Goal: Task Accomplishment & Management: Complete application form

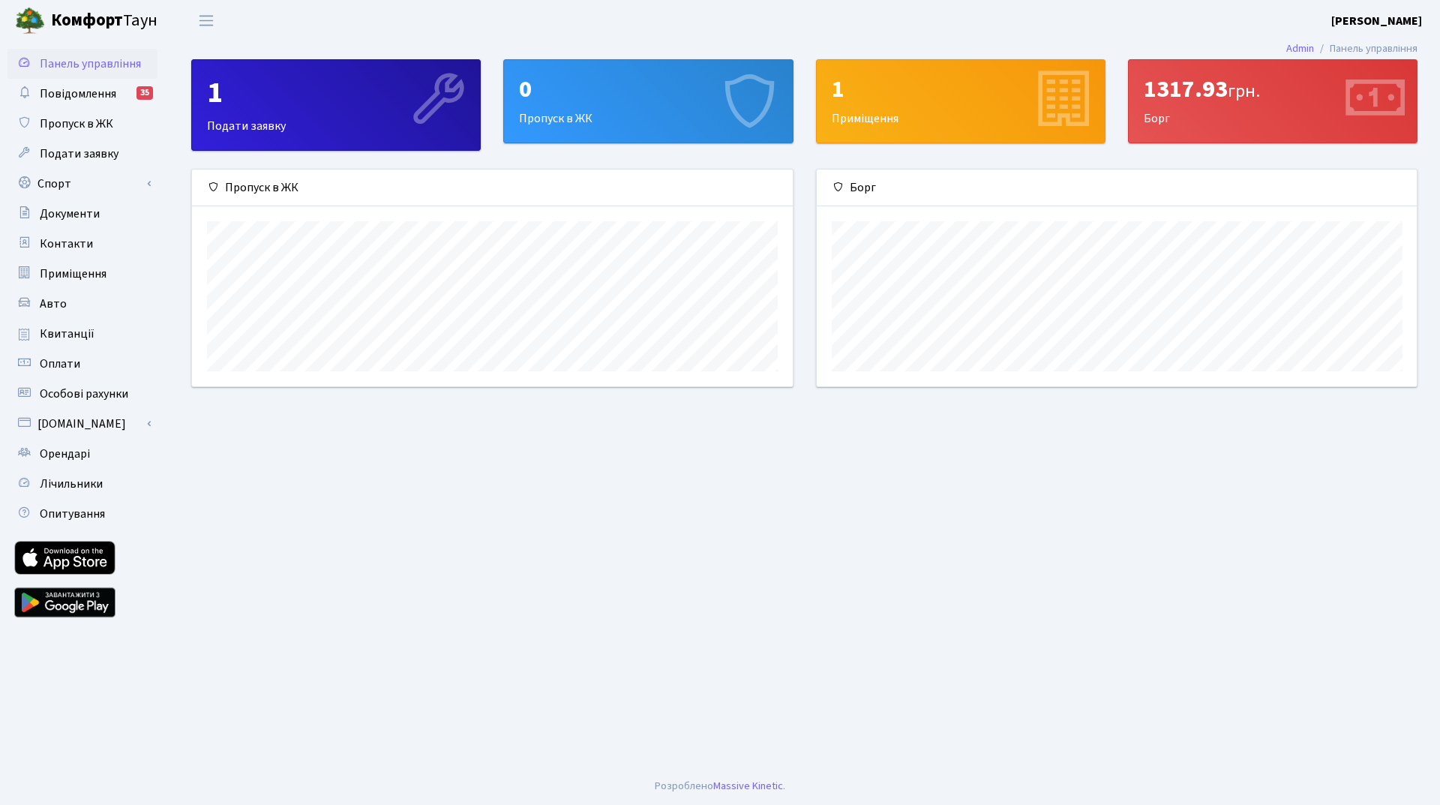
scroll to position [217, 600]
click at [602, 77] on div "0" at bounding box center [648, 89] width 258 height 28
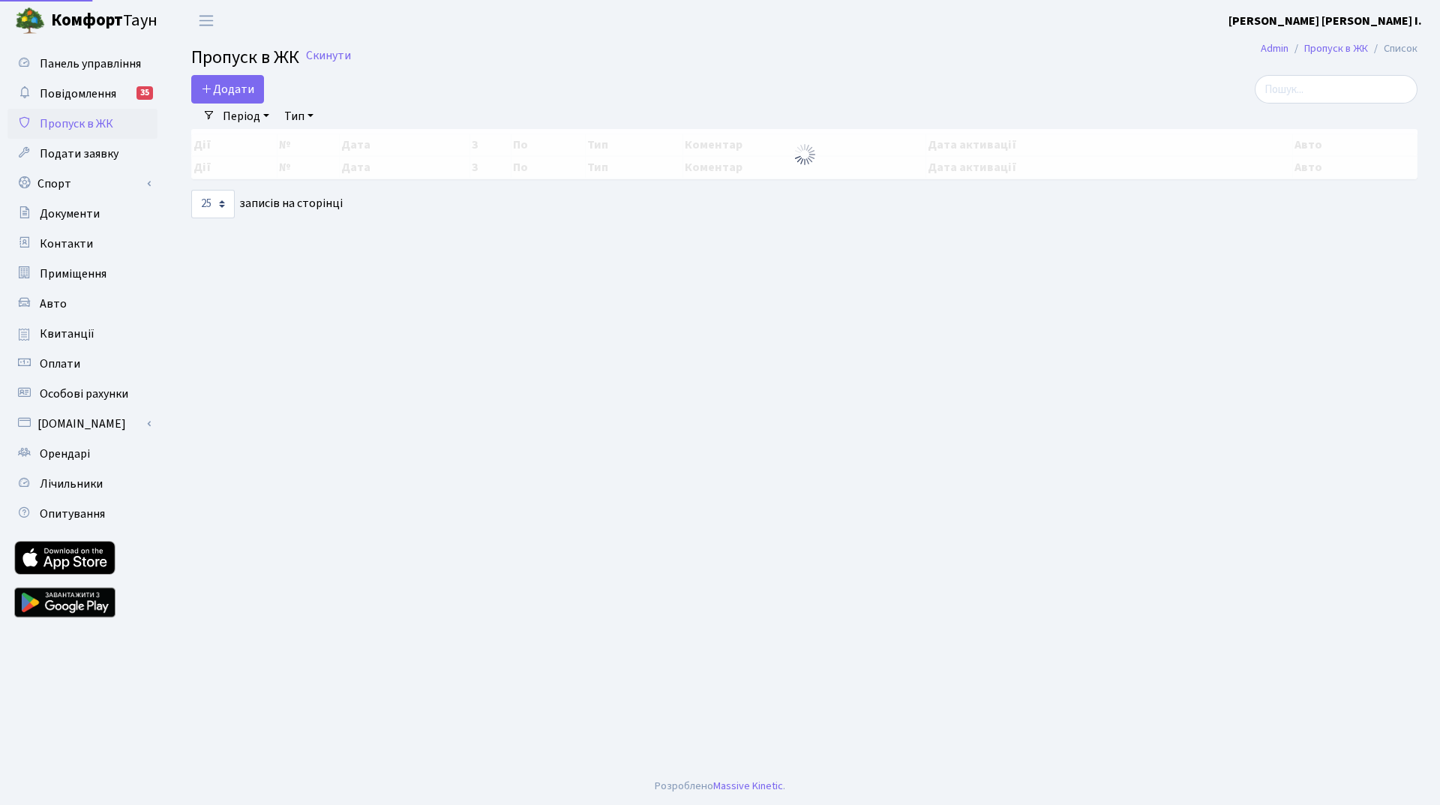
select select "25"
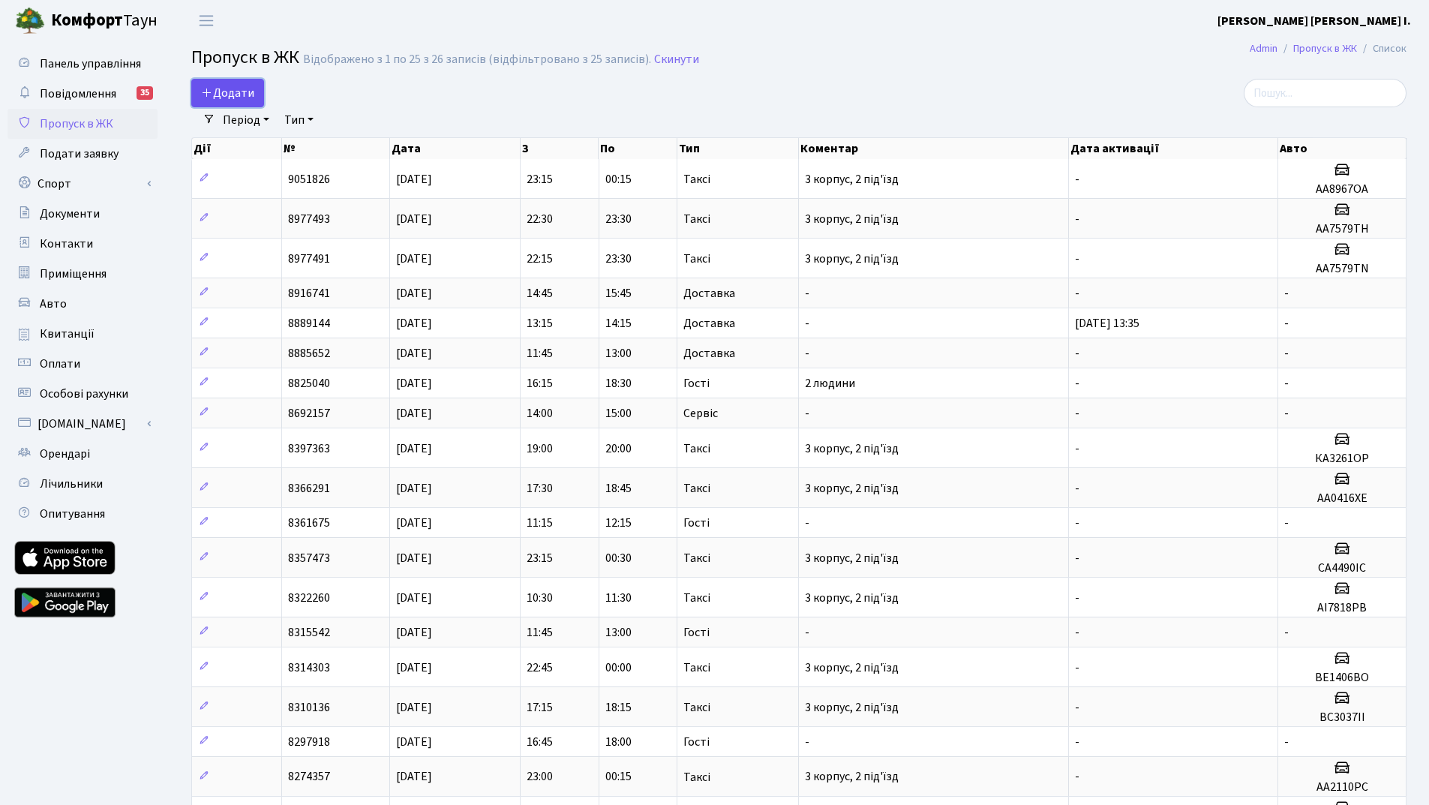
click at [237, 91] on span "Додати" at bounding box center [227, 93] width 53 height 16
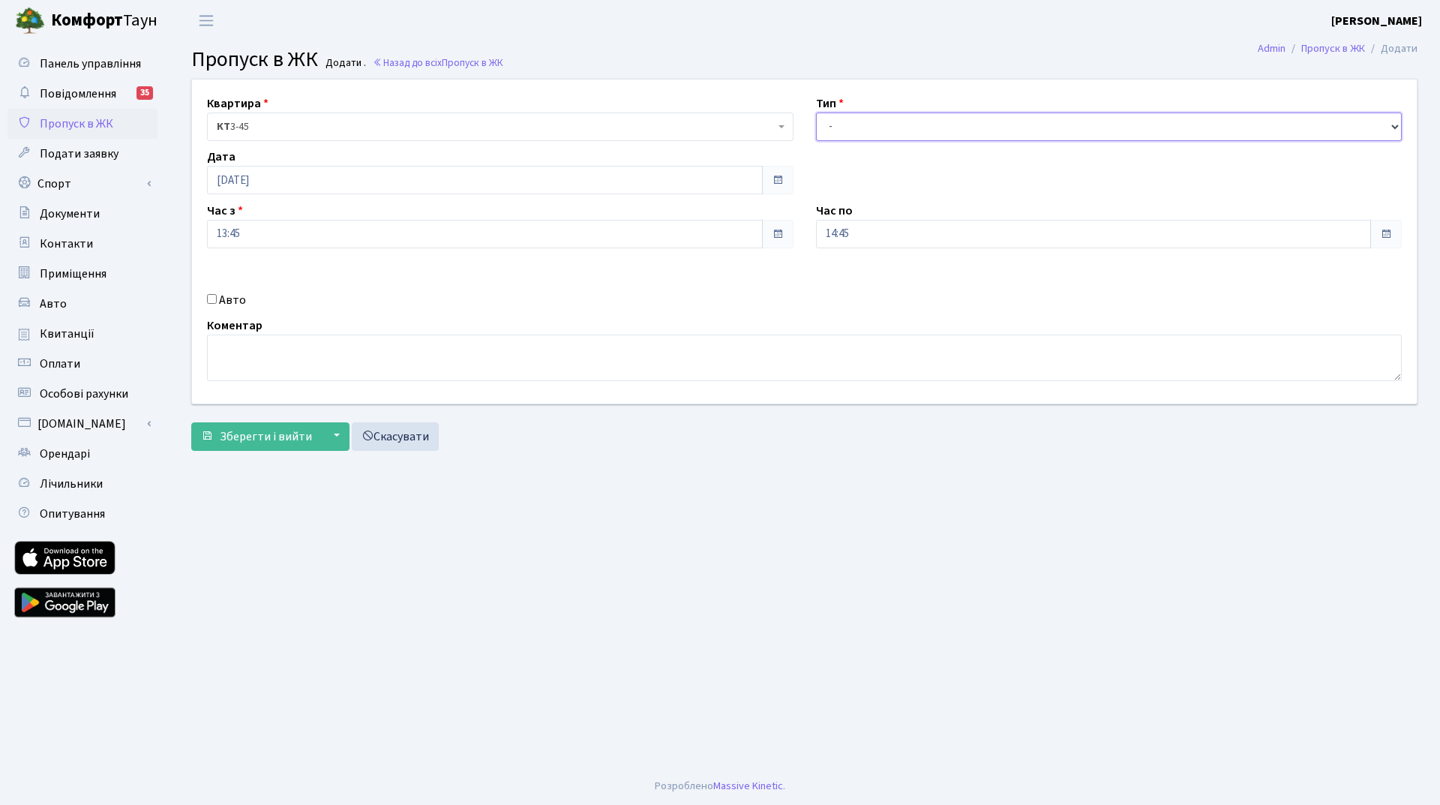
click at [910, 135] on select "- Доставка Таксі Гості Сервіс" at bounding box center [1109, 126] width 586 height 28
select select "3"
click at [816, 112] on select "- Доставка Таксі Гості Сервіс" at bounding box center [1109, 126] width 586 height 28
click at [340, 349] on textarea at bounding box center [804, 357] width 1195 height 46
type textarea "12 людей у різний час"
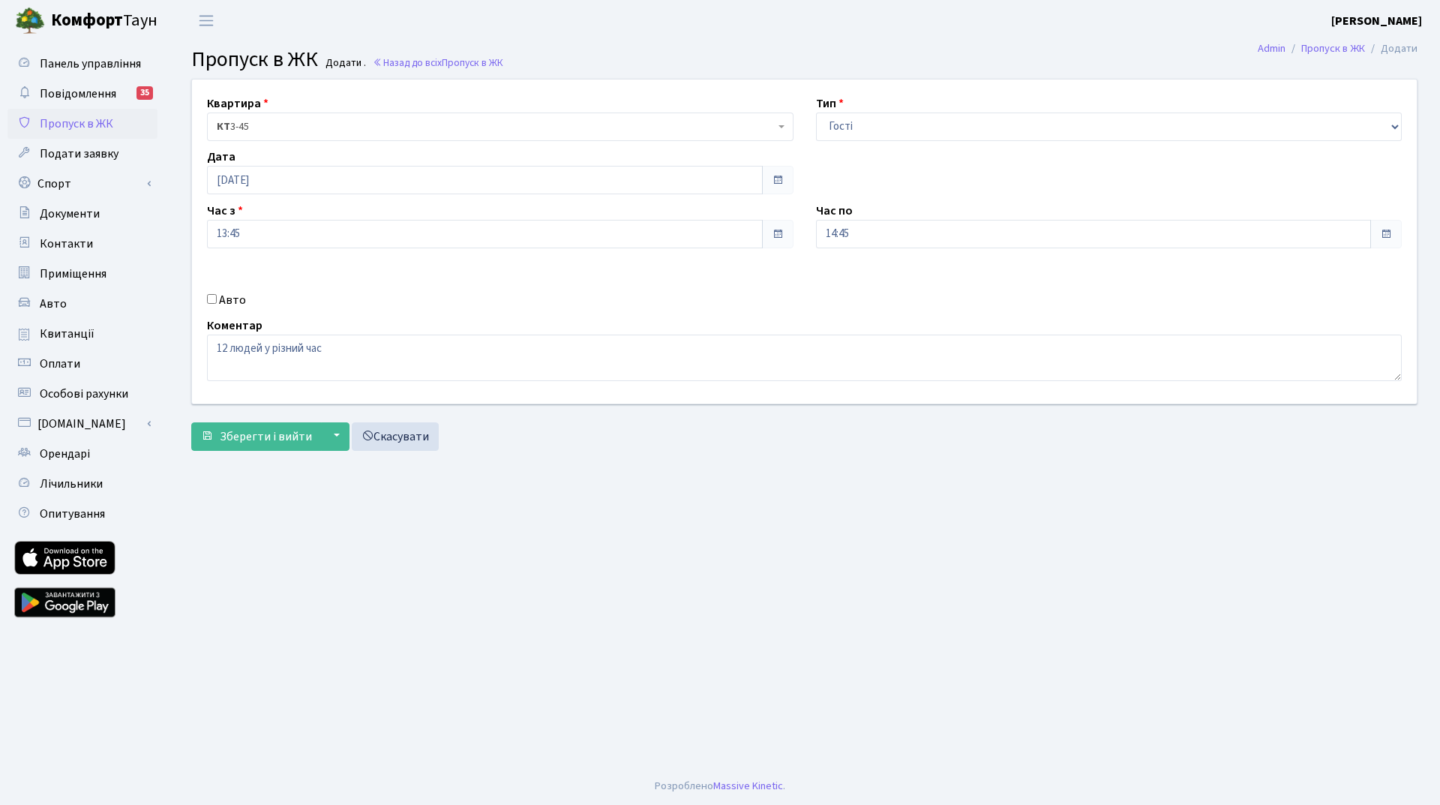
click at [1384, 244] on span at bounding box center [1385, 234] width 31 height 28
click at [849, 229] on input "14:45" at bounding box center [1094, 234] width 556 height 28
click at [859, 285] on icon at bounding box center [857, 285] width 40 height 40
click at [858, 285] on icon at bounding box center [857, 285] width 40 height 40
click at [857, 285] on icon at bounding box center [857, 285] width 40 height 40
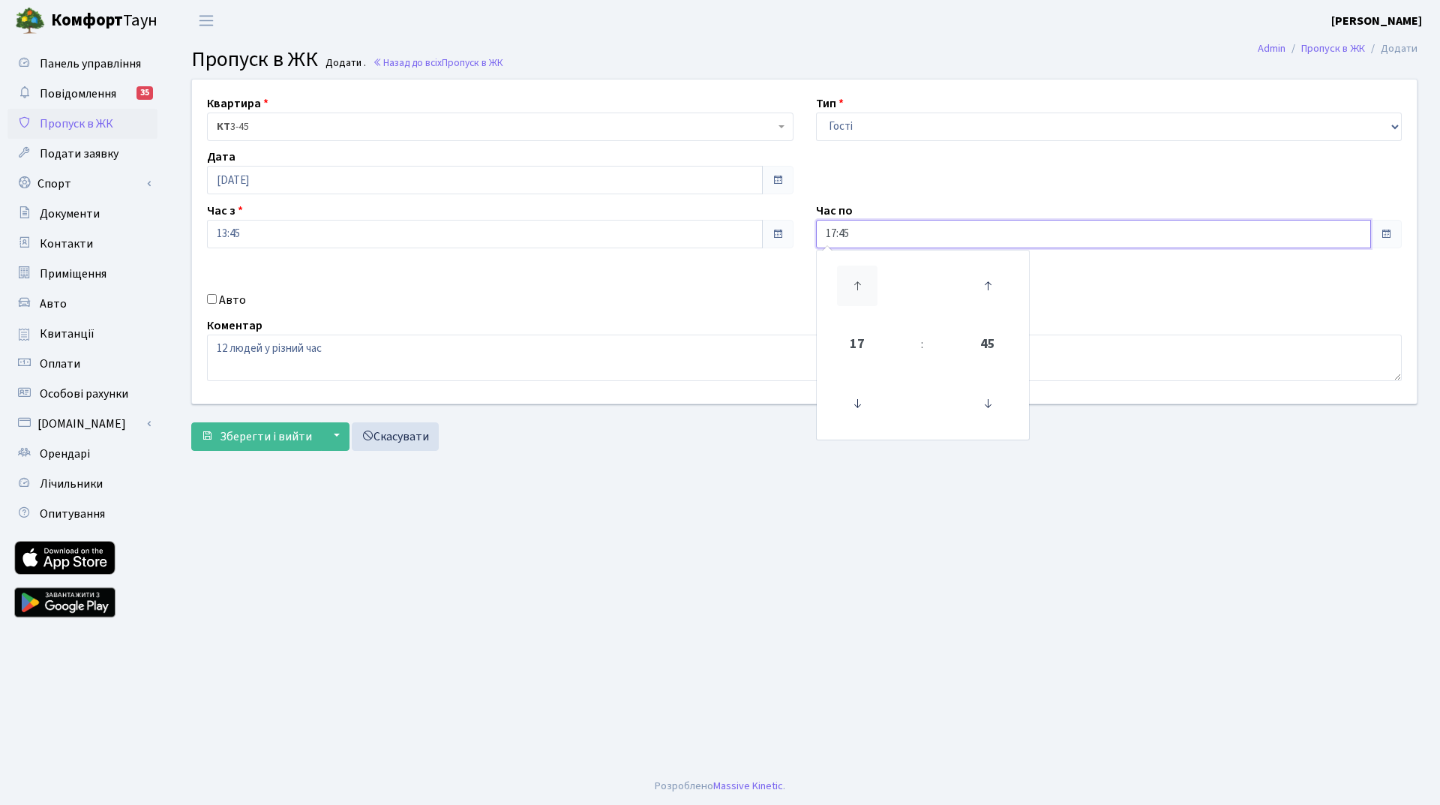
click at [857, 285] on icon at bounding box center [857, 285] width 40 height 40
type input "19:45"
click at [291, 439] on span "Зберегти і вийти" at bounding box center [266, 436] width 92 height 16
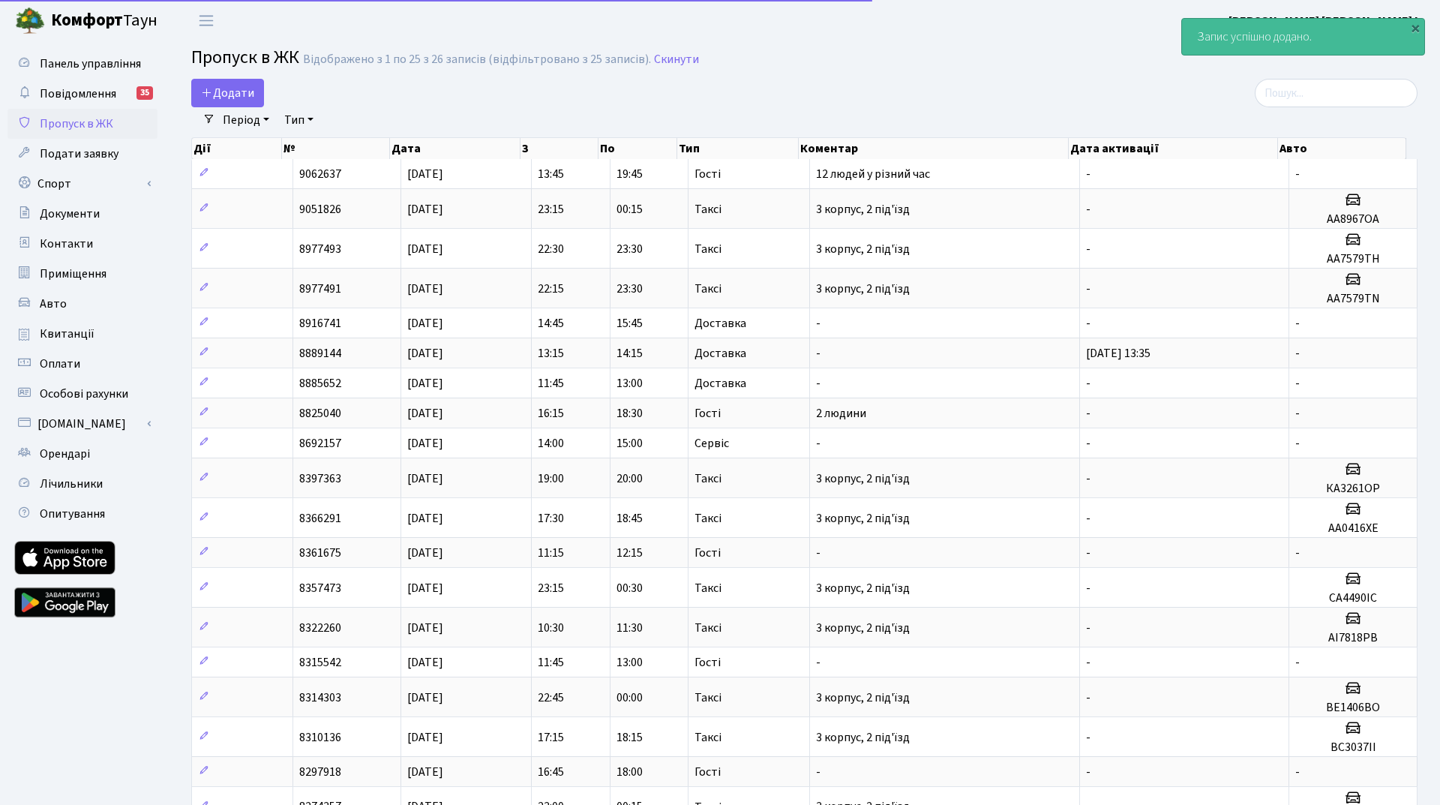
select select "25"
